Goal: Information Seeking & Learning: Learn about a topic

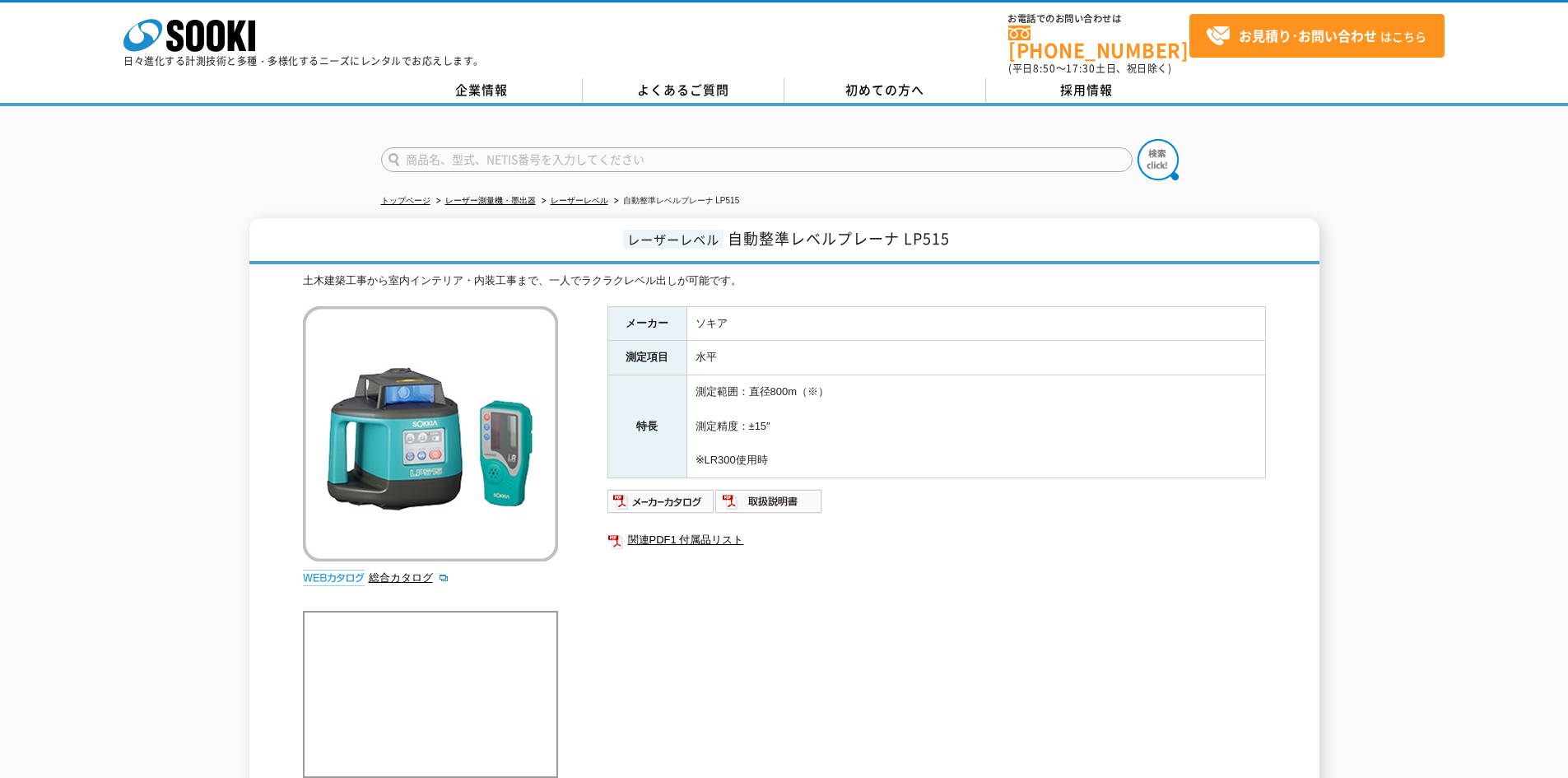
click at [825, 228] on span "自動整準レベルプレーナ LP515" at bounding box center [838, 238] width 222 height 22
drag, startPoint x: 951, startPoint y: 226, endPoint x: 732, endPoint y: 234, distance: 219.1
click at [732, 234] on h1 "レーザーレベル 自動整準レベルプレーナ LP515" at bounding box center [784, 241] width 1070 height 47
copy span "自動整準レベルプレーナ LP515"
click at [1089, 250] on h1 "レーザーレベル 自動整準レベルプレーナ LP515" at bounding box center [784, 241] width 1070 height 47
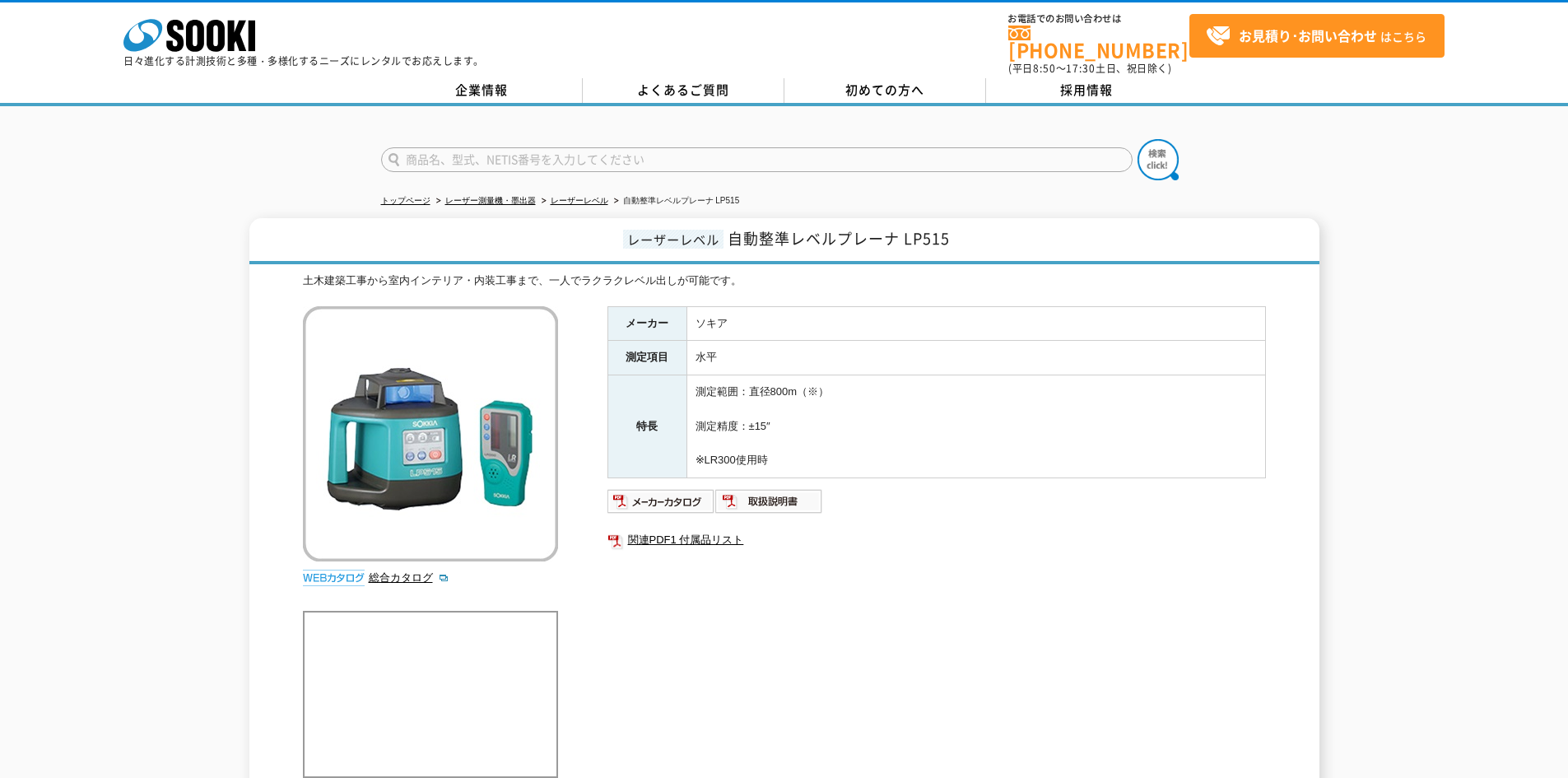
click at [1298, 340] on div "レーザーレベル 自動整準レベルプレーナ LP515 土木建築工事から室内インテリア・内装工事まで、一人でラクラクレベル出しが可能です。 総合カタログ メーカー…" at bounding box center [784, 511] width 1070 height 585
click at [907, 313] on td "ソキア" at bounding box center [976, 324] width 579 height 35
